Goal: Task Accomplishment & Management: Manage account settings

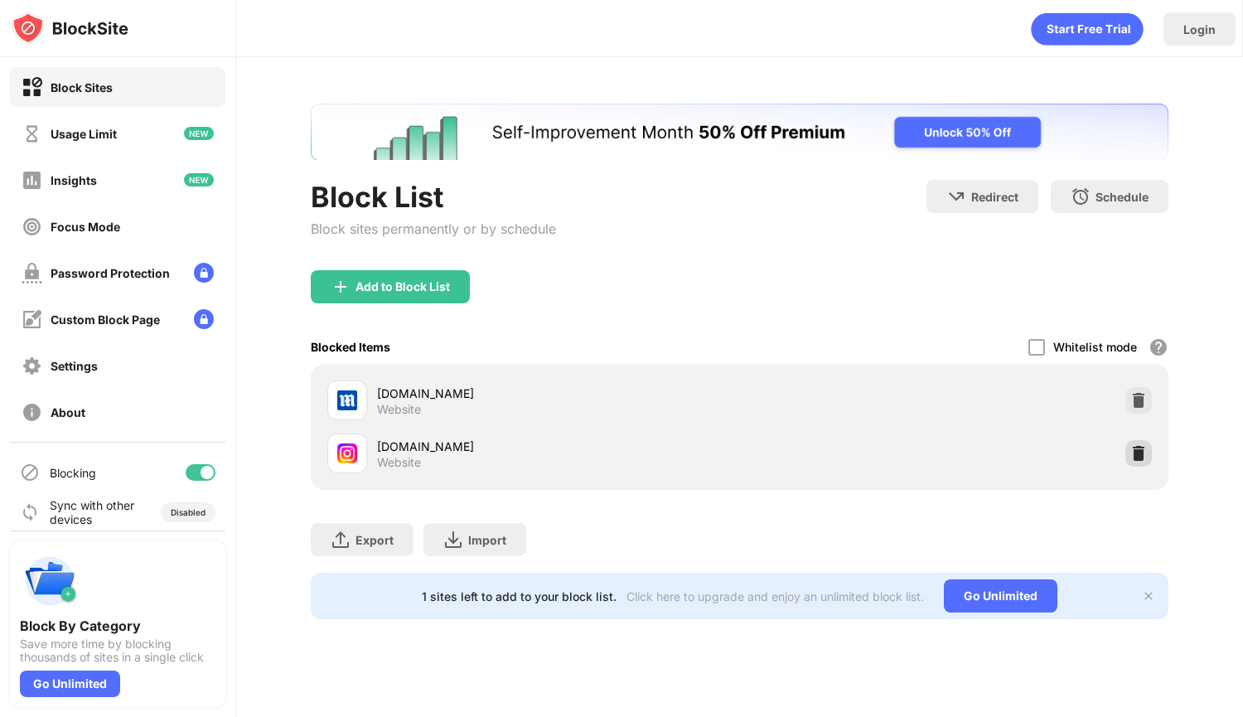
click at [1130, 445] on img at bounding box center [1138, 453] width 17 height 17
